Goal: Check status: Check status

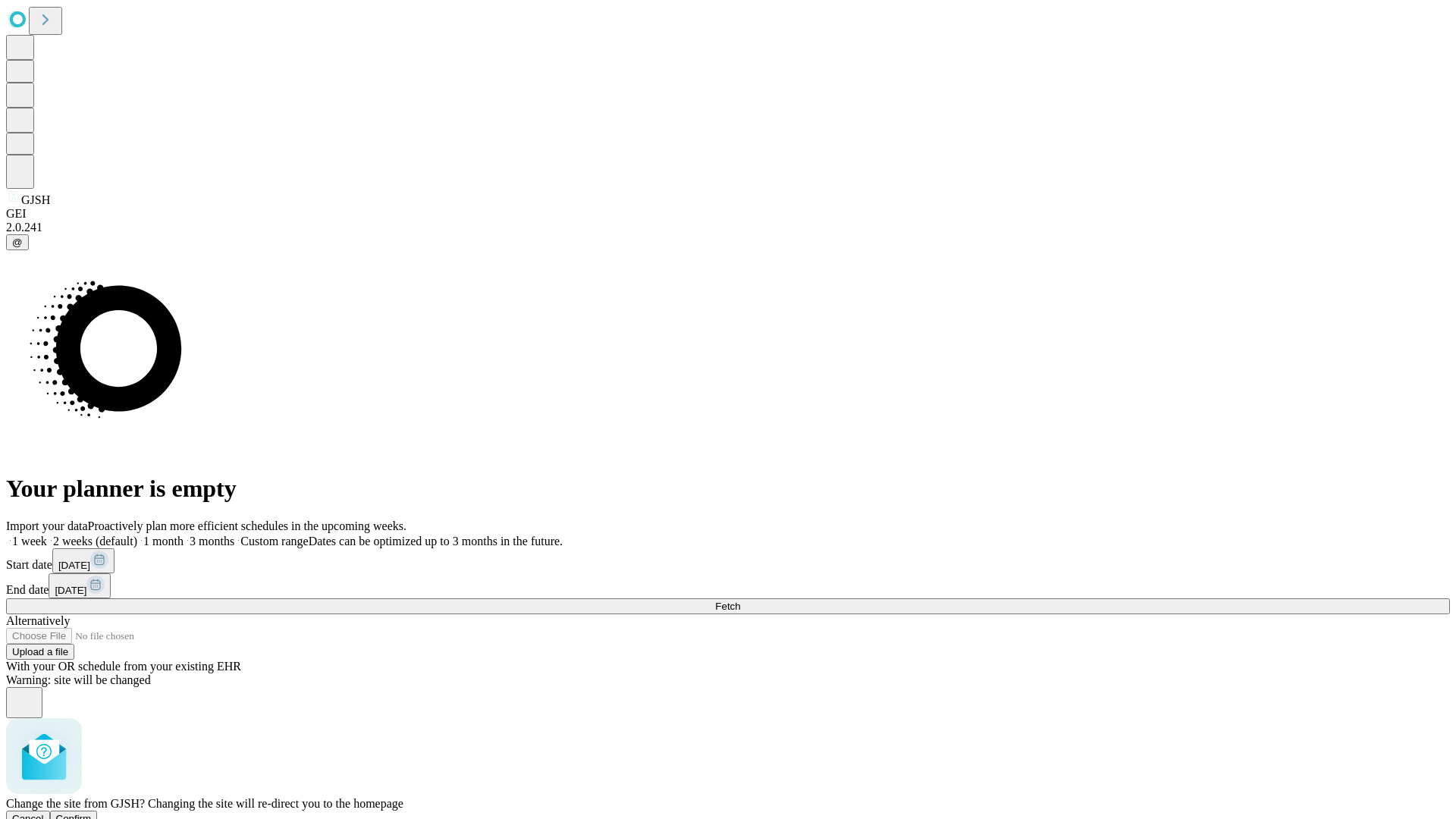
click at [92, 813] on span "Confirm" at bounding box center [73, 818] width 36 height 11
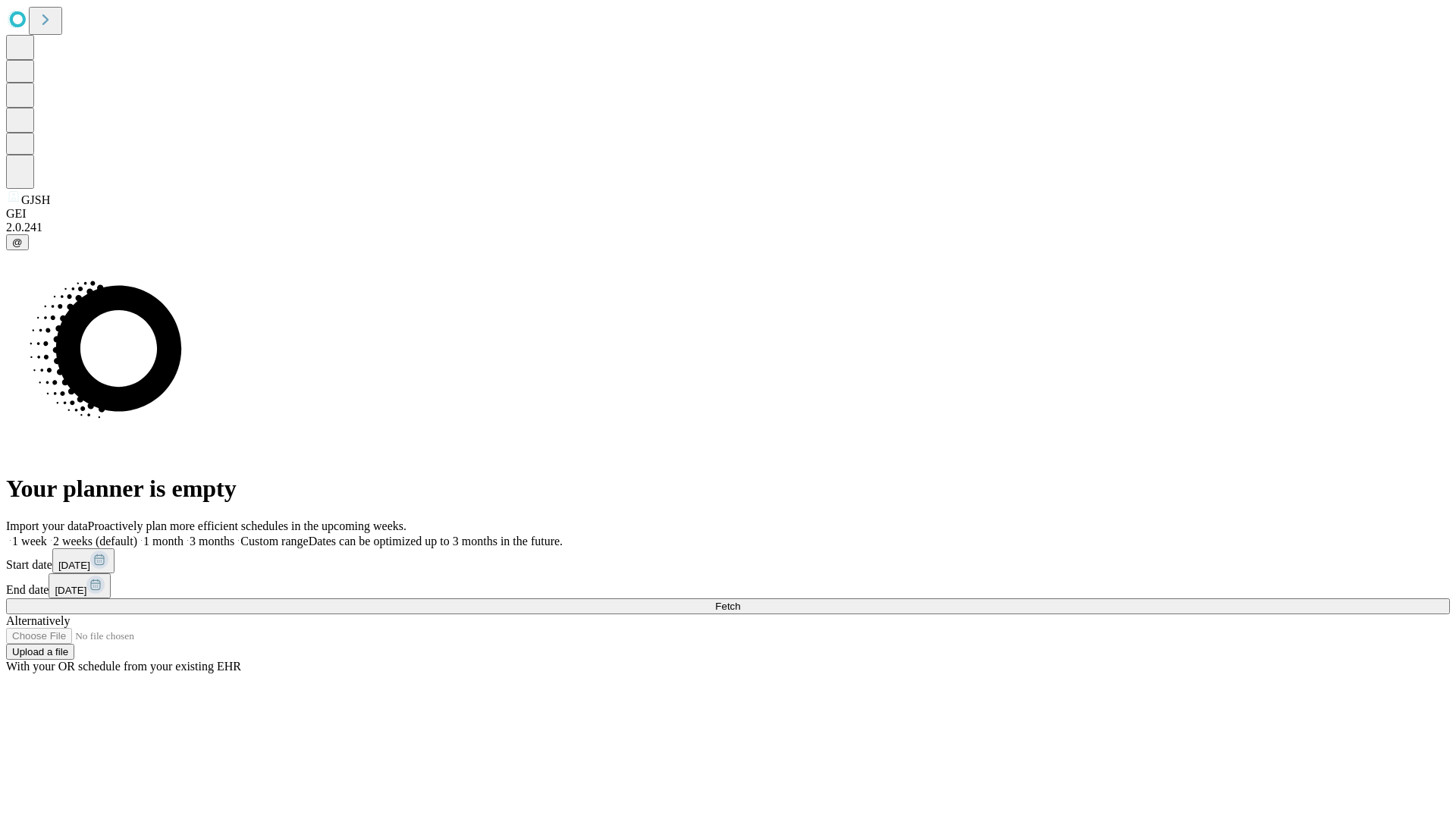
click at [137, 535] on label "2 weeks (default)" at bounding box center [92, 541] width 90 height 13
click at [740, 600] on span "Fetch" at bounding box center [728, 605] width 25 height 11
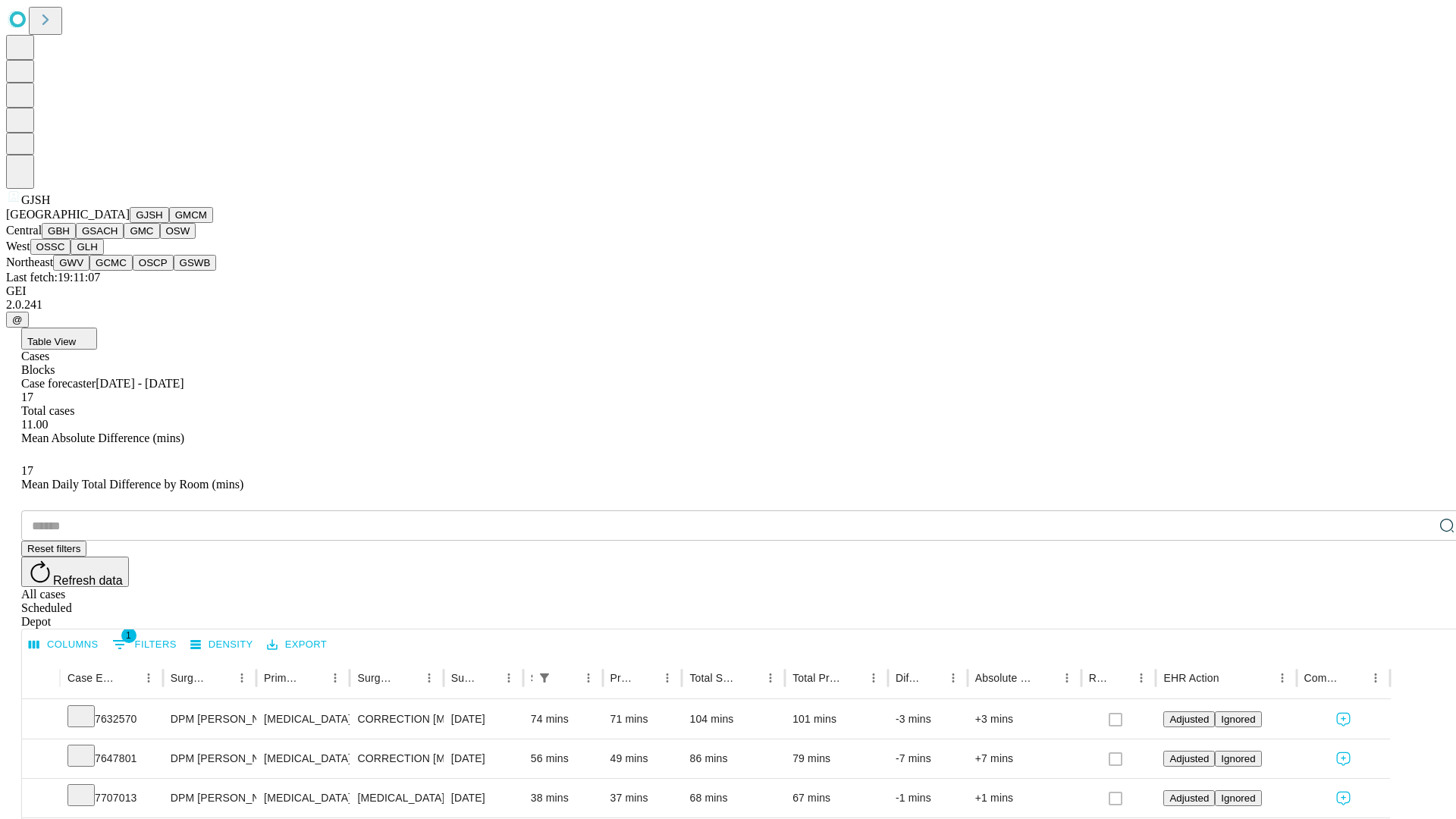
click at [169, 223] on button "GMCM" at bounding box center [191, 215] width 44 height 16
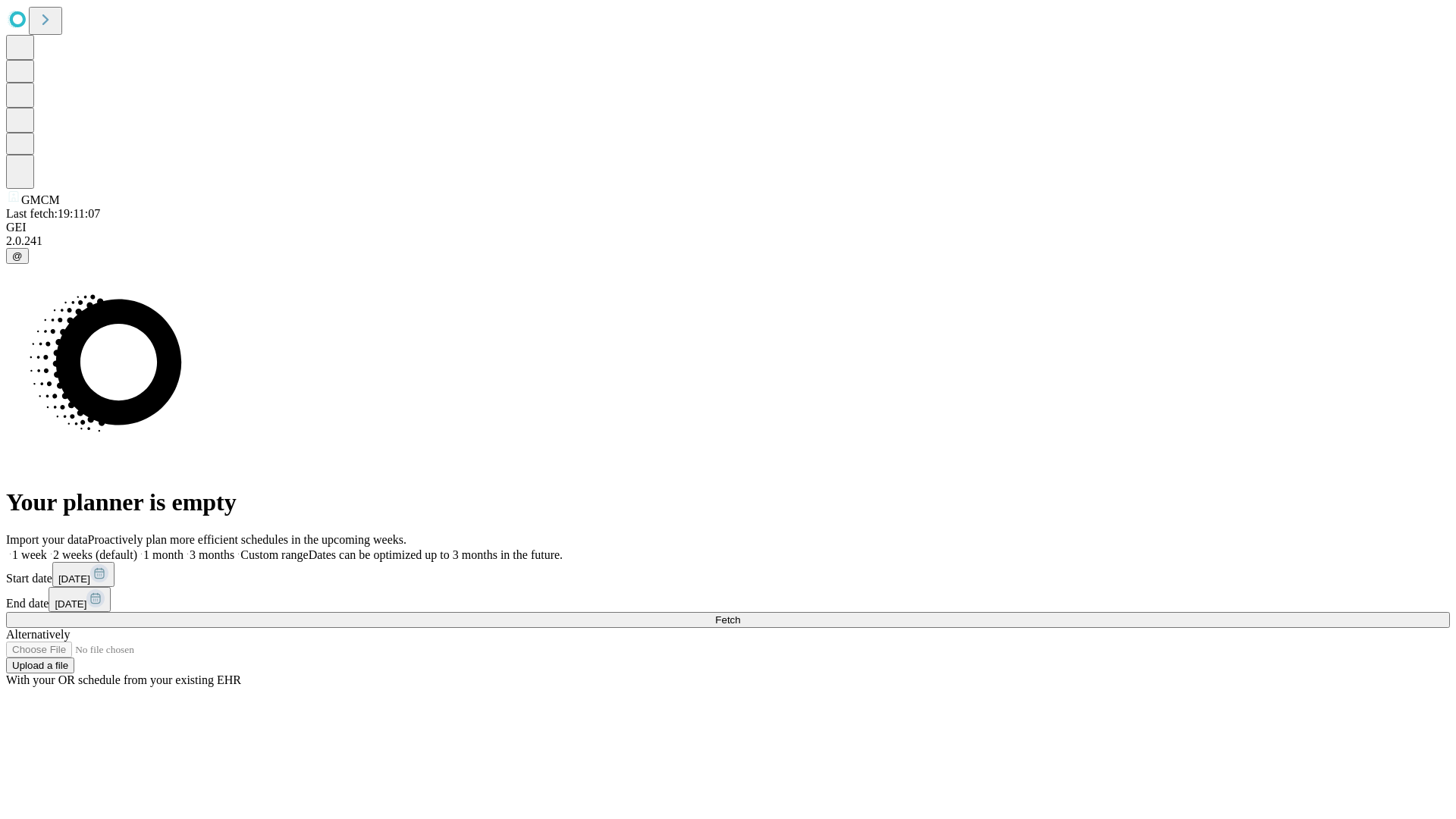
click at [137, 548] on label "2 weeks (default)" at bounding box center [92, 554] width 90 height 13
click at [740, 614] on span "Fetch" at bounding box center [728, 619] width 25 height 11
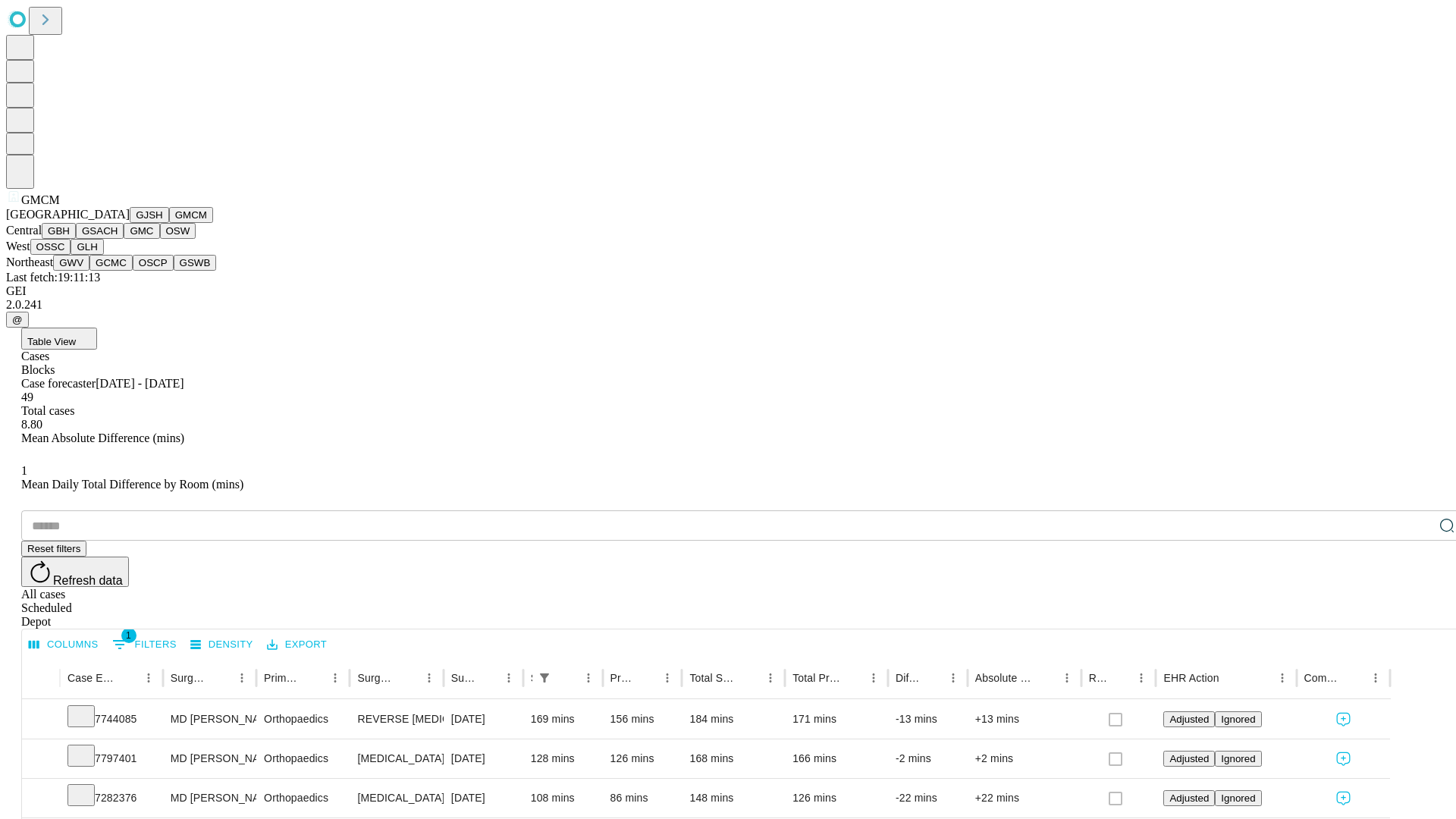
click at [76, 239] on button "GBH" at bounding box center [58, 231] width 34 height 16
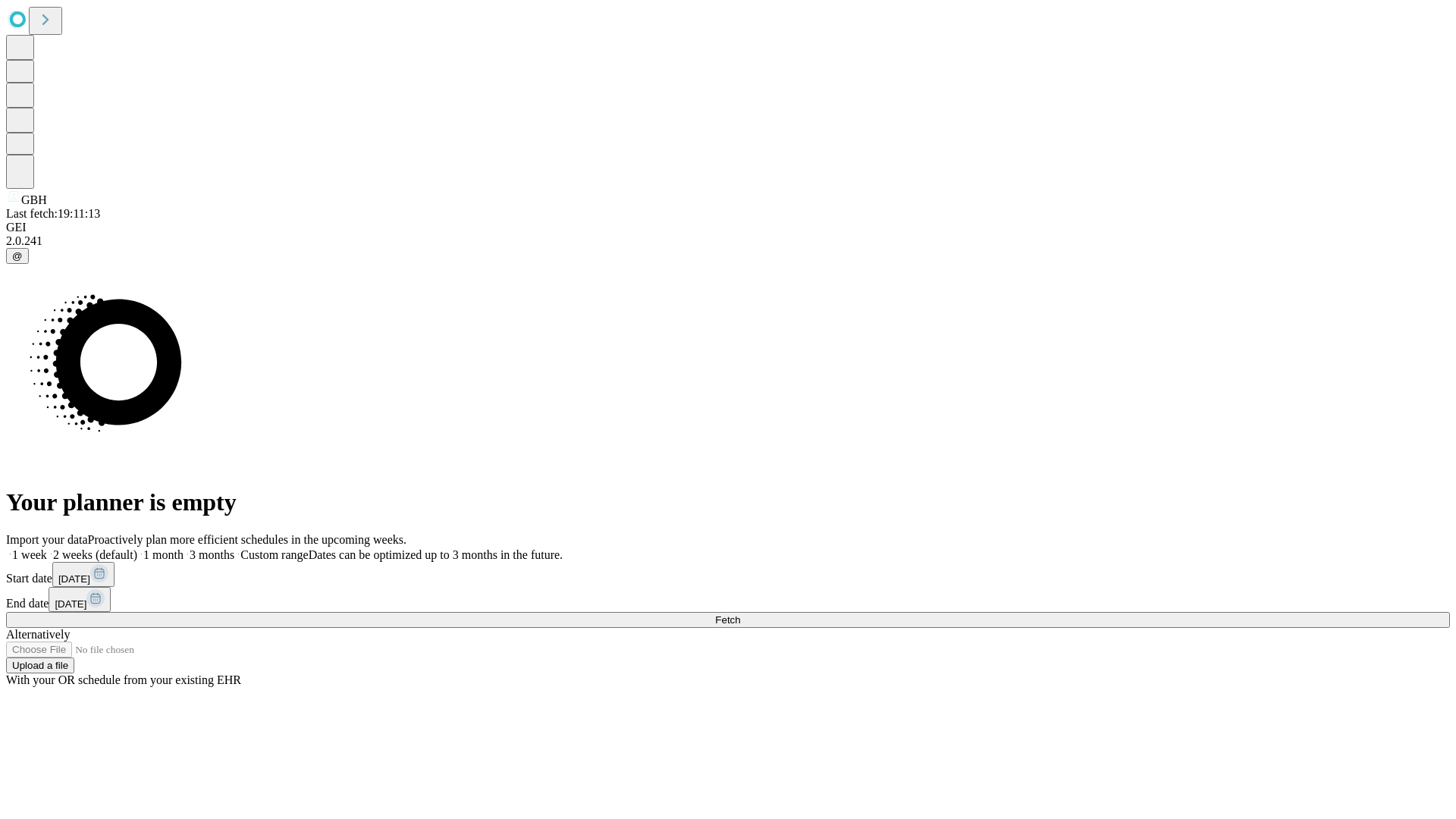
click at [137, 548] on label "2 weeks (default)" at bounding box center [92, 554] width 90 height 13
click at [740, 614] on span "Fetch" at bounding box center [728, 619] width 25 height 11
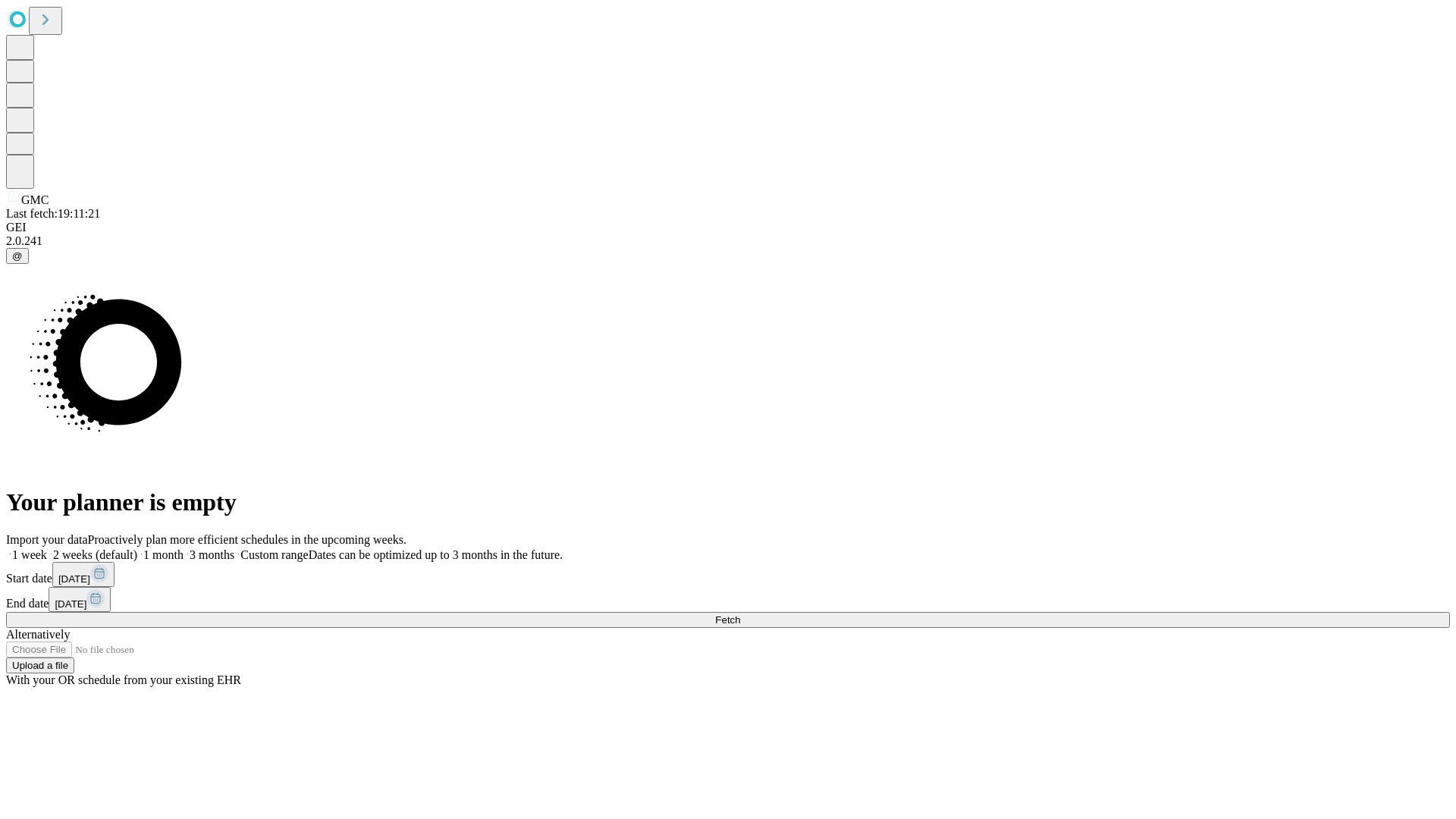
click at [137, 548] on label "2 weeks (default)" at bounding box center [92, 554] width 90 height 13
click at [740, 614] on span "Fetch" at bounding box center [728, 619] width 25 height 11
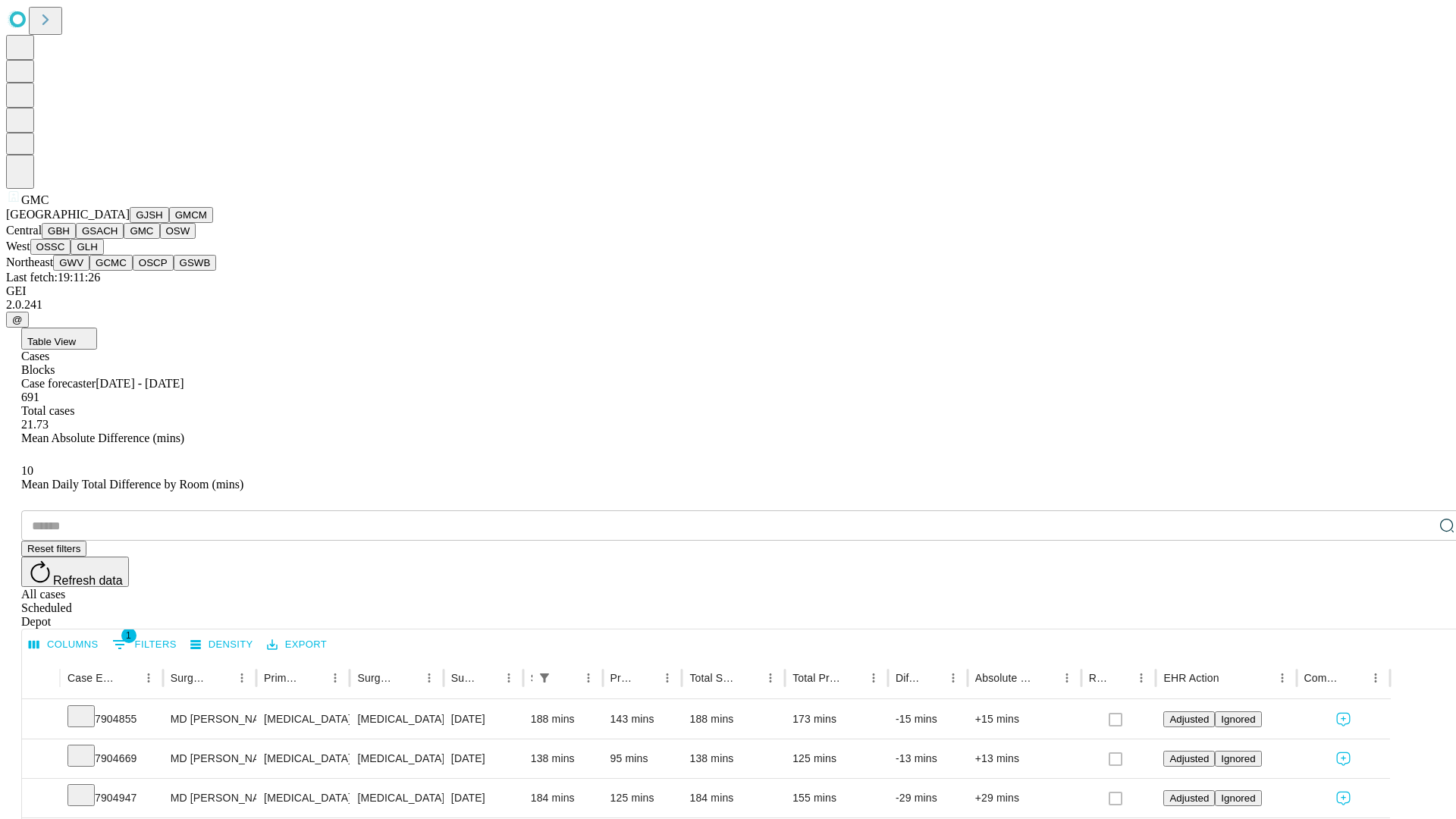
click at [160, 239] on button "OSW" at bounding box center [178, 231] width 37 height 16
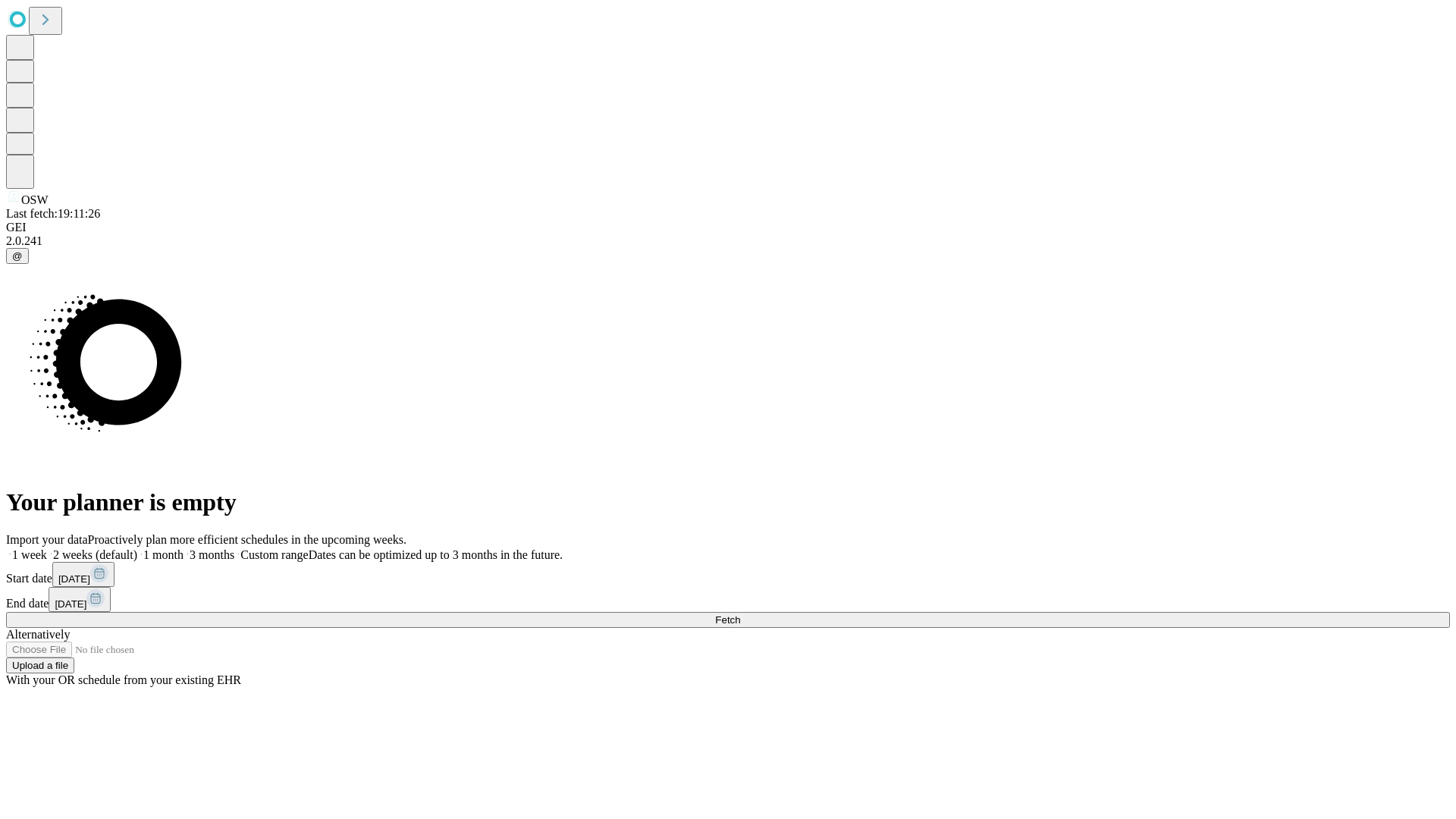
click at [740, 614] on span "Fetch" at bounding box center [728, 619] width 25 height 11
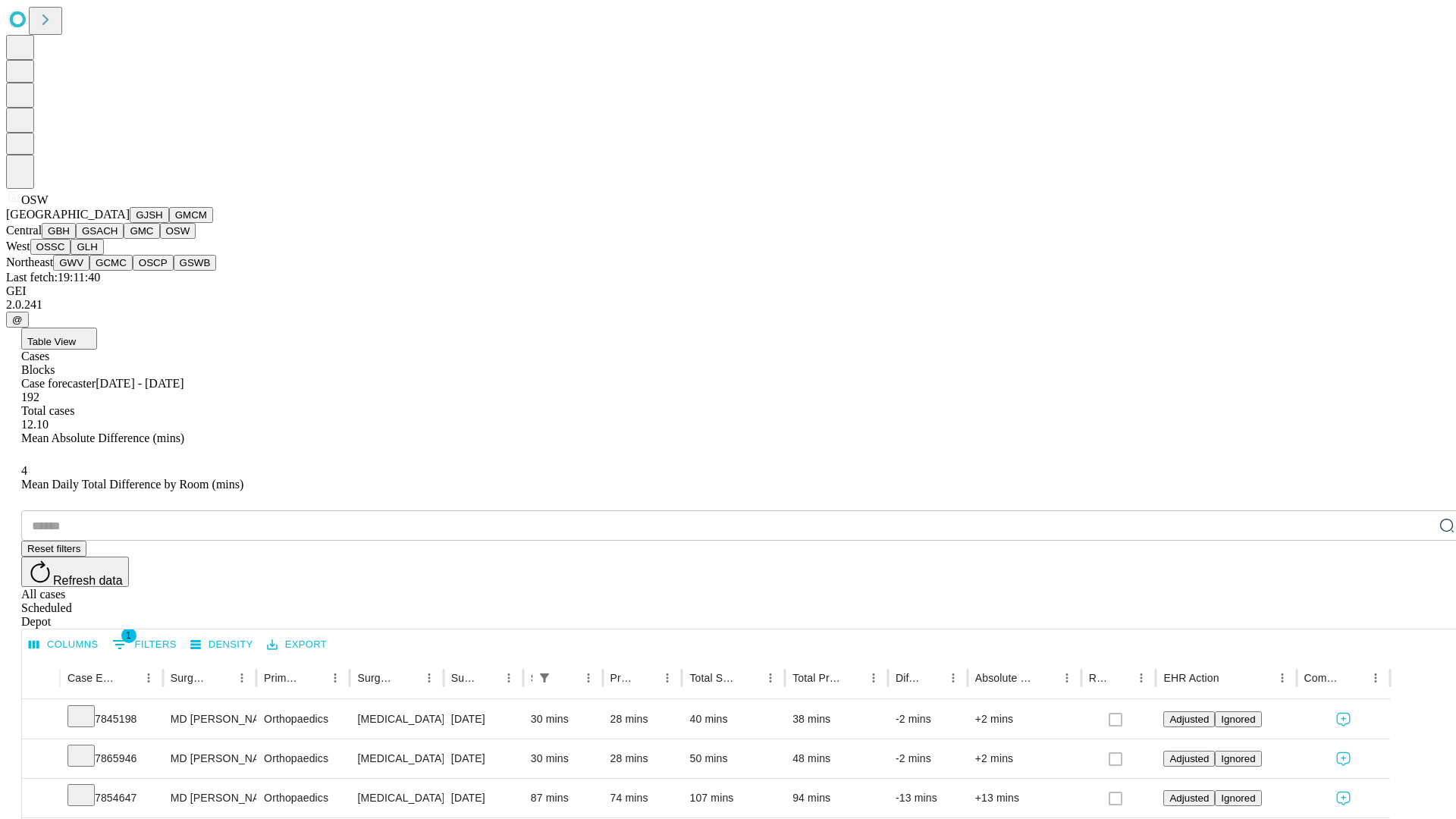
click at [72, 255] on button "OSSC" at bounding box center [51, 247] width 41 height 16
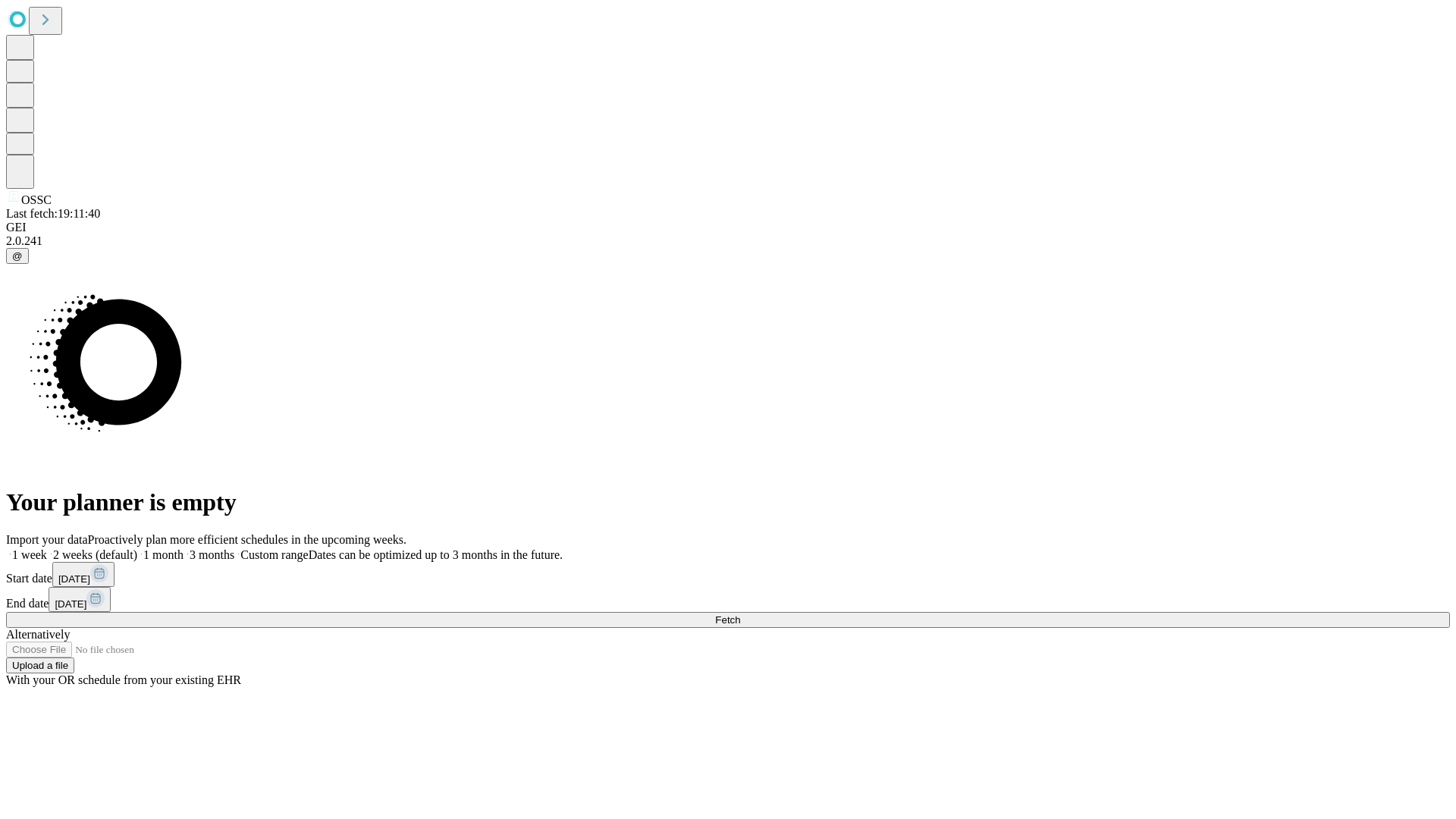
click at [137, 548] on label "2 weeks (default)" at bounding box center [92, 554] width 90 height 13
click at [740, 614] on span "Fetch" at bounding box center [728, 619] width 25 height 11
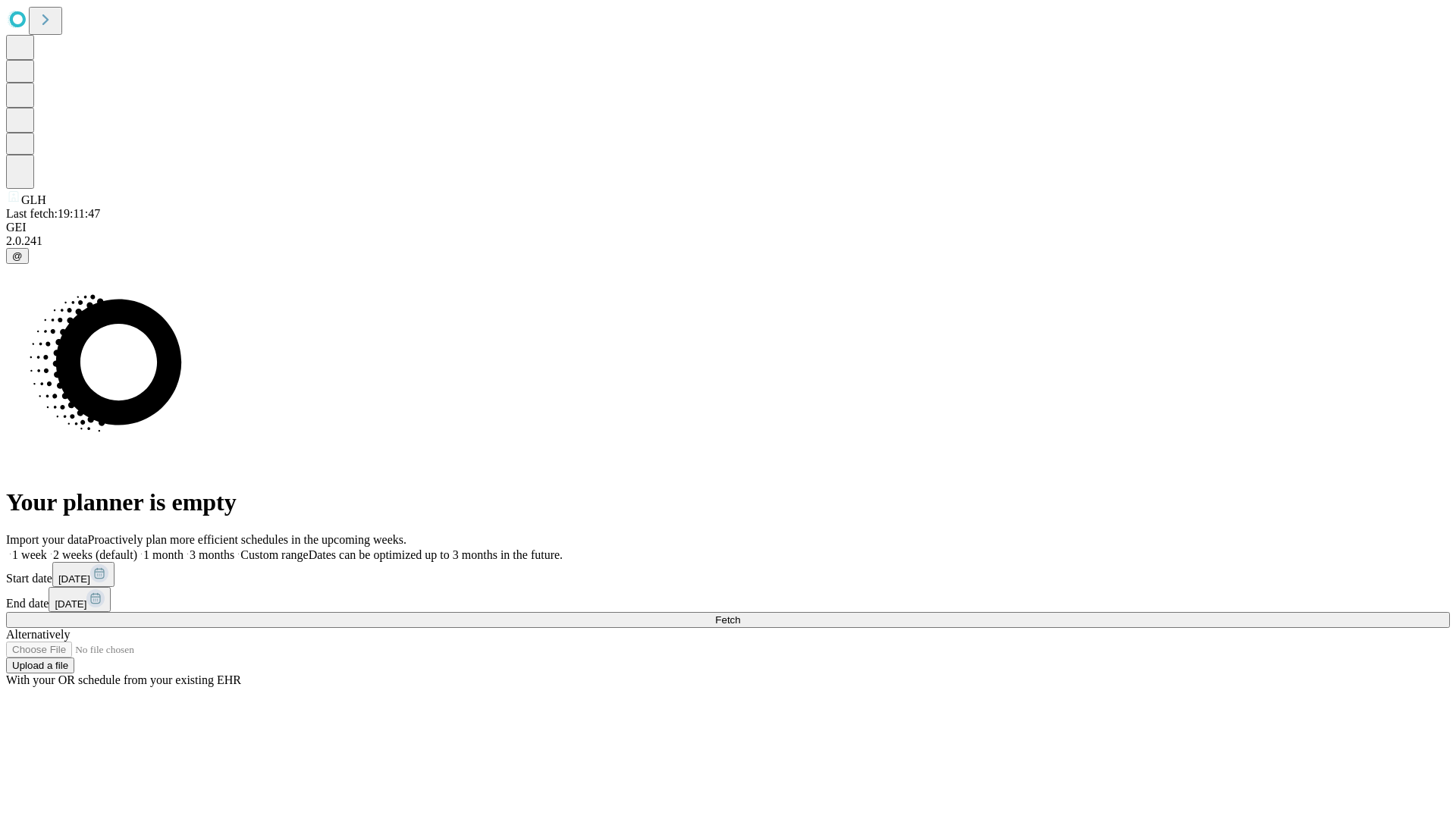
click at [137, 548] on label "2 weeks (default)" at bounding box center [92, 554] width 90 height 13
click at [740, 614] on span "Fetch" at bounding box center [728, 619] width 25 height 11
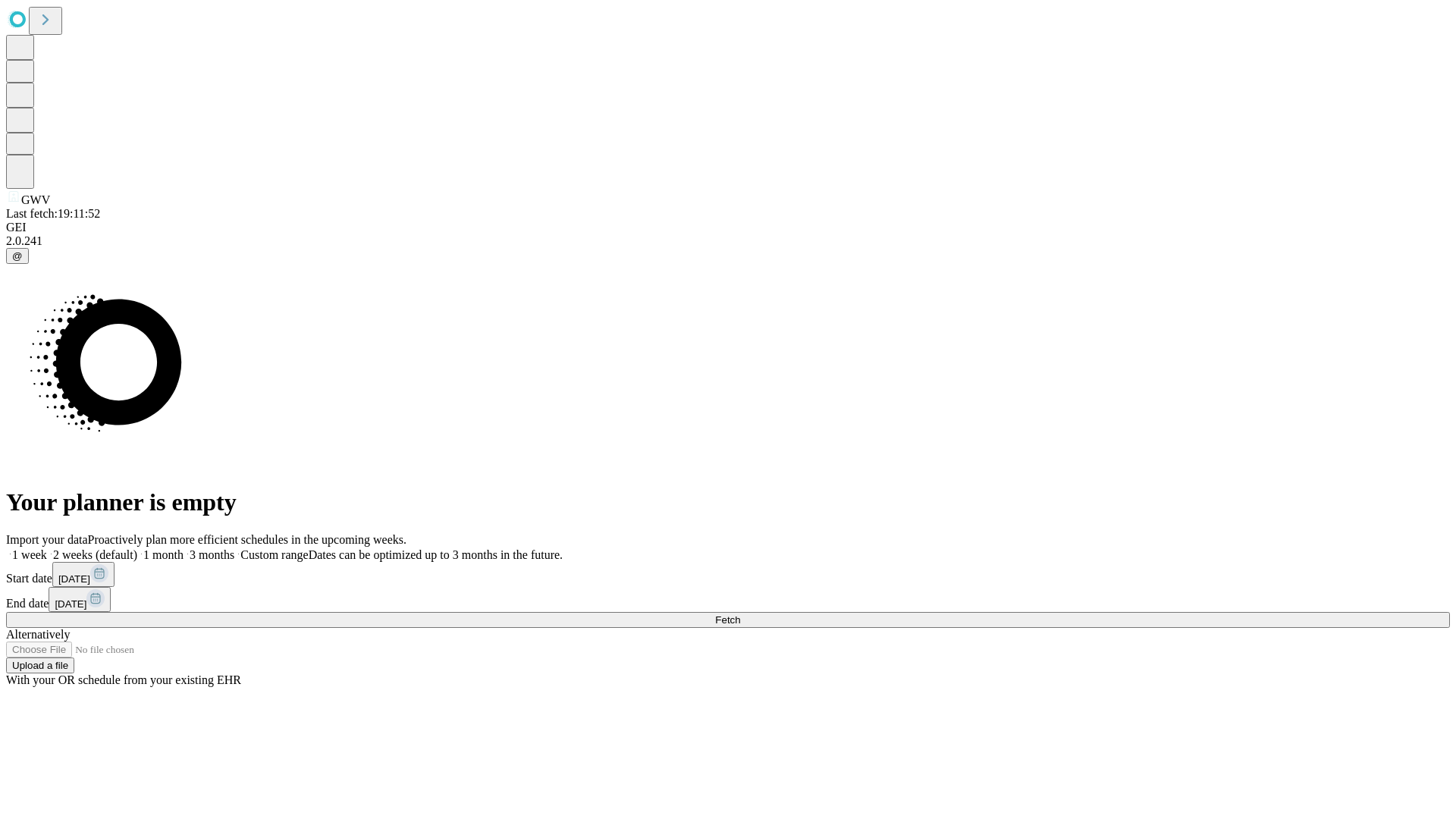
click at [137, 548] on label "2 weeks (default)" at bounding box center [92, 554] width 90 height 13
click at [740, 614] on span "Fetch" at bounding box center [728, 619] width 25 height 11
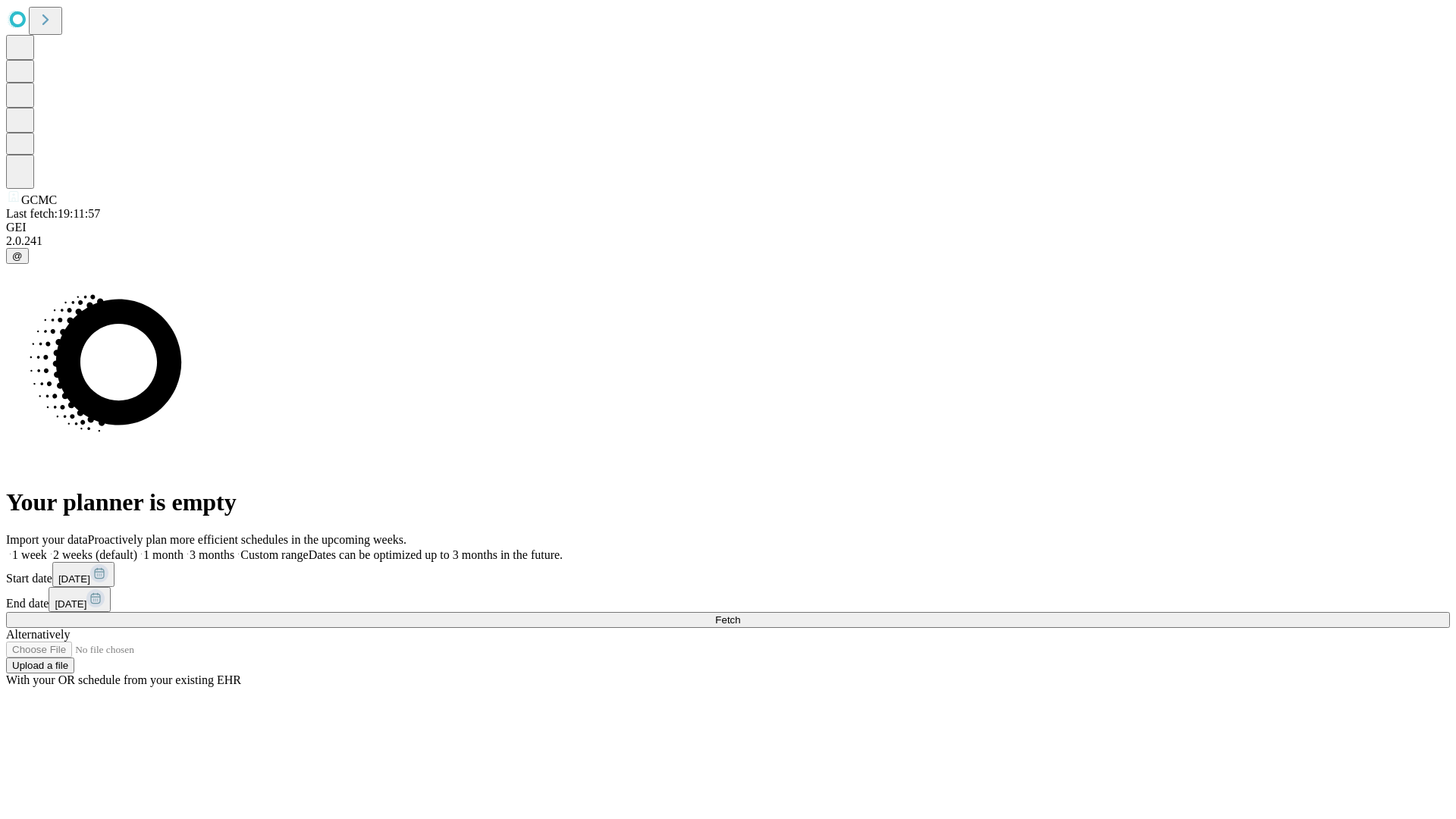
click at [137, 548] on label "2 weeks (default)" at bounding box center [92, 554] width 90 height 13
click at [740, 614] on span "Fetch" at bounding box center [728, 619] width 25 height 11
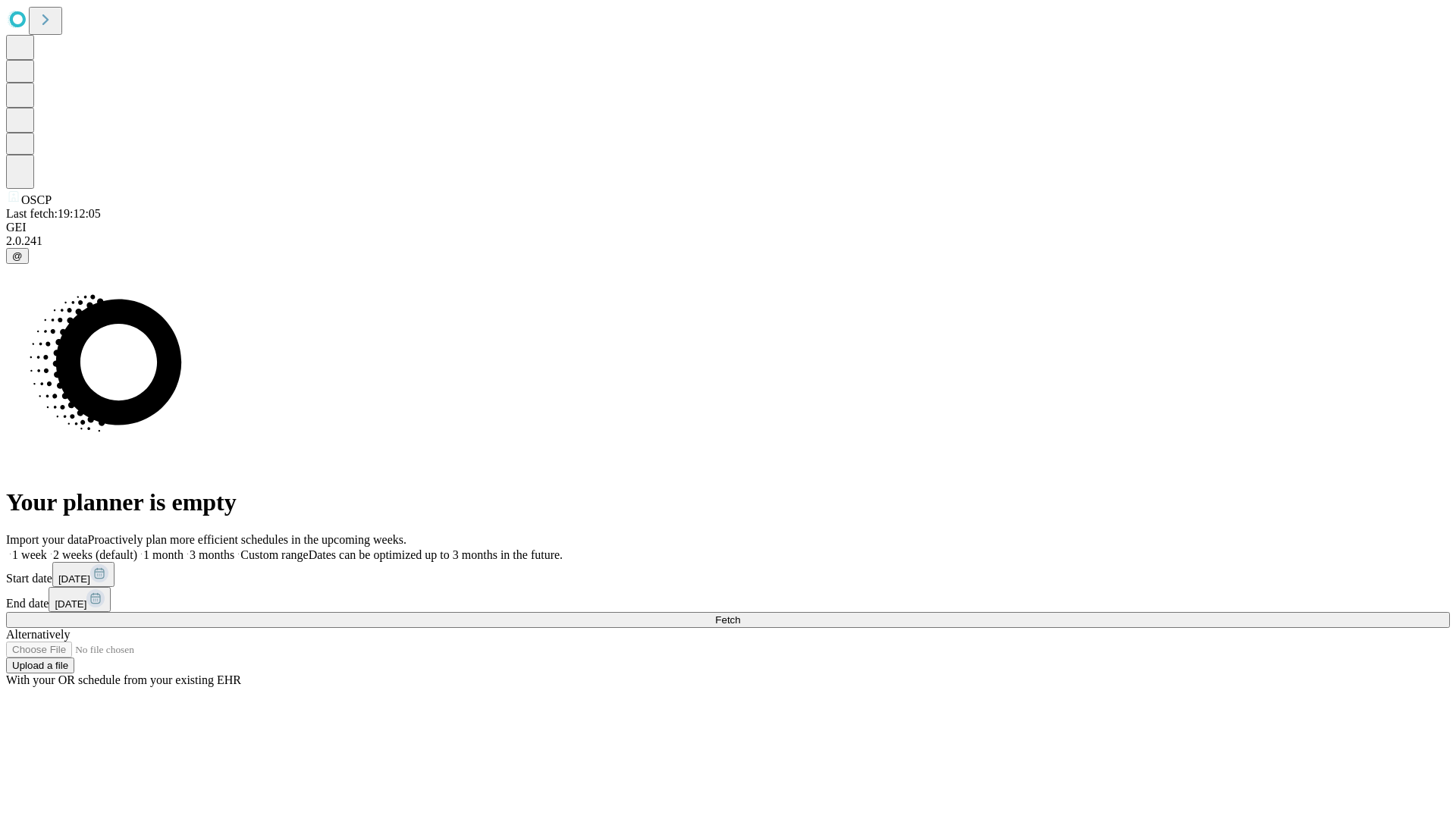
click at [137, 548] on label "2 weeks (default)" at bounding box center [92, 554] width 90 height 13
click at [740, 614] on span "Fetch" at bounding box center [728, 619] width 25 height 11
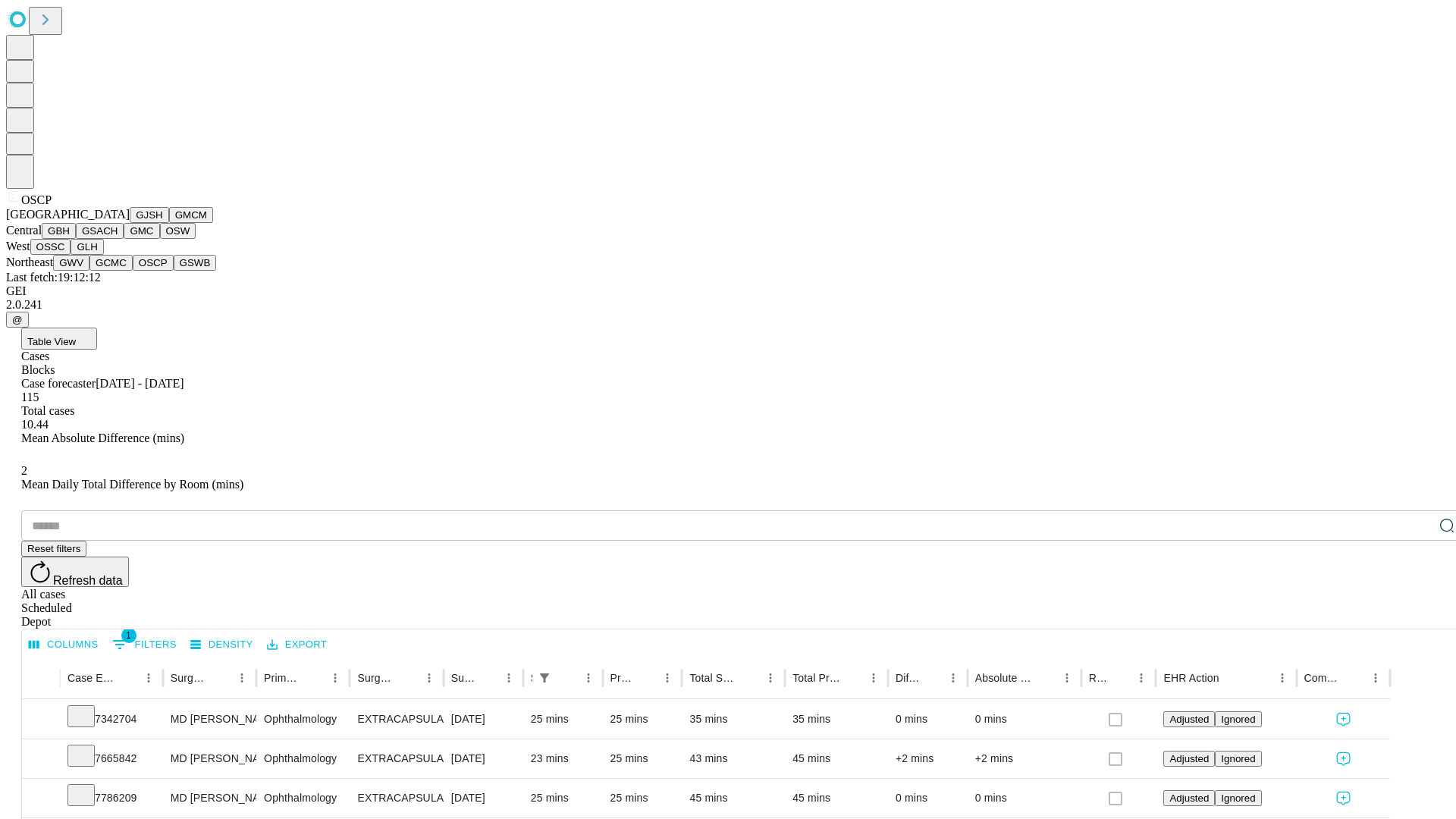
click at [174, 270] on button "GSWB" at bounding box center [195, 263] width 44 height 16
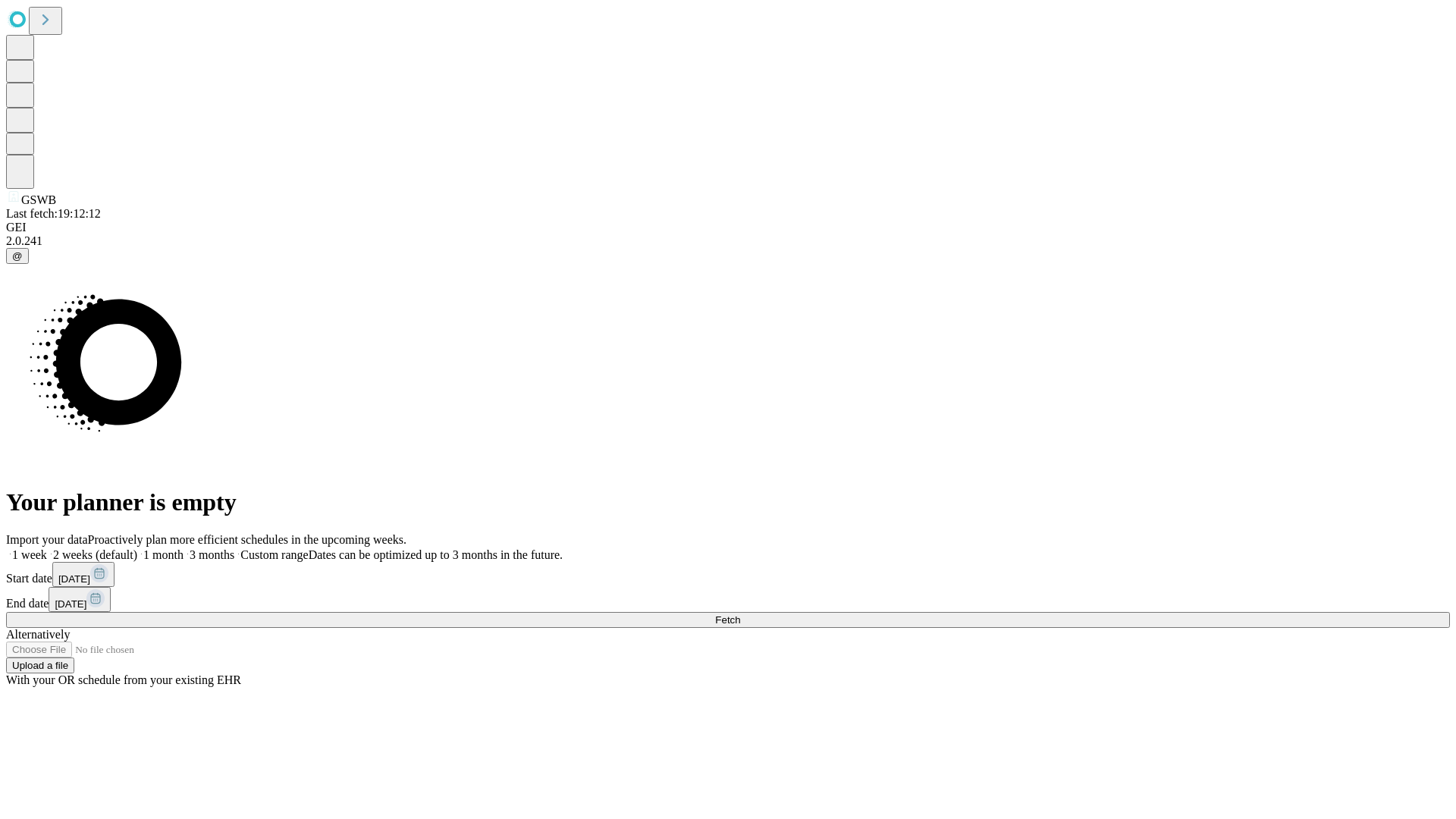
click at [137, 548] on label "2 weeks (default)" at bounding box center [92, 554] width 90 height 13
click at [740, 614] on span "Fetch" at bounding box center [728, 619] width 25 height 11
